Goal: Task Accomplishment & Management: Use online tool/utility

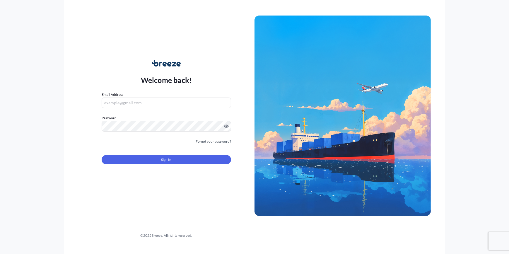
type input "[PERSON_NAME][EMAIL_ADDRESS][PERSON_NAME][DOMAIN_NAME]"
click at [148, 164] on form "Email Address [PERSON_NAME][EMAIL_ADDRESS][PERSON_NAME][DOMAIN_NAME] Password M…" at bounding box center [166, 132] width 129 height 80
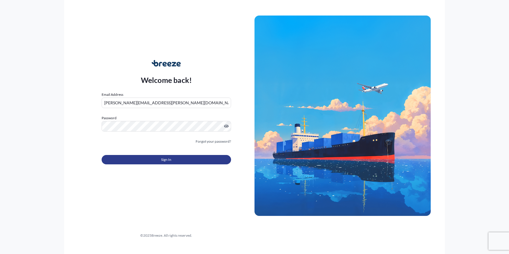
click at [133, 163] on button "Sign In" at bounding box center [166, 159] width 129 height 9
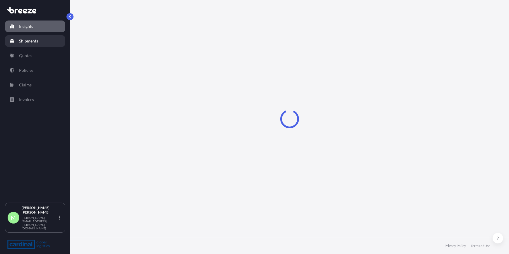
click at [27, 44] on link "Shipments" at bounding box center [35, 41] width 60 height 12
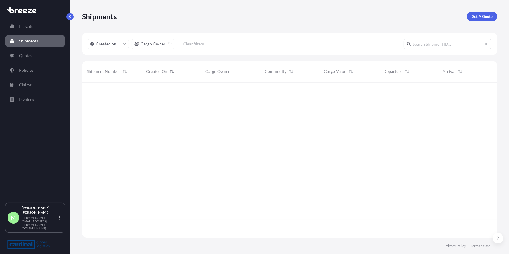
scroll to position [155, 411]
click at [38, 50] on link "Quotes" at bounding box center [35, 56] width 60 height 12
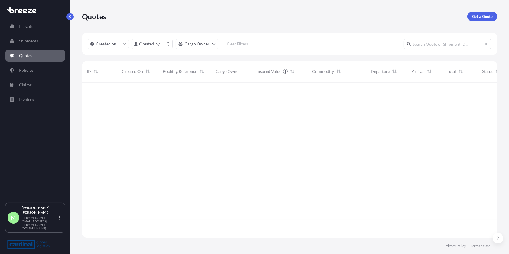
scroll to position [155, 411]
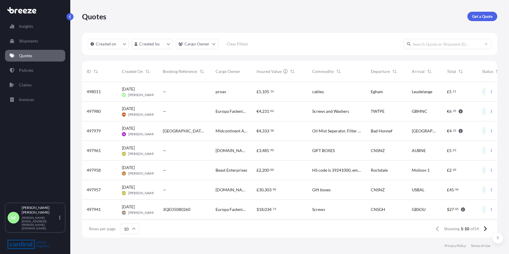
click at [158, 91] on div "[DATE] [PERSON_NAME]" at bounding box center [137, 92] width 41 height 20
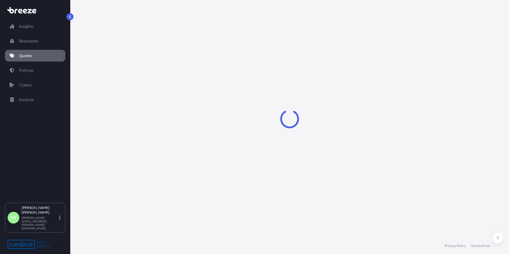
select select "Road"
select select "1"
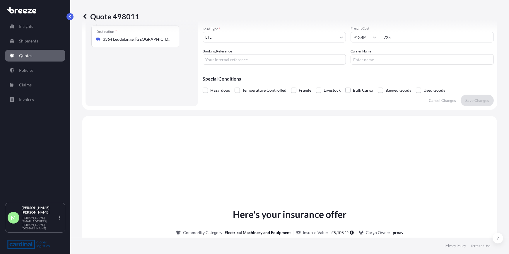
scroll to position [176, 0]
